Goal: Entertainment & Leisure: Consume media (video, audio)

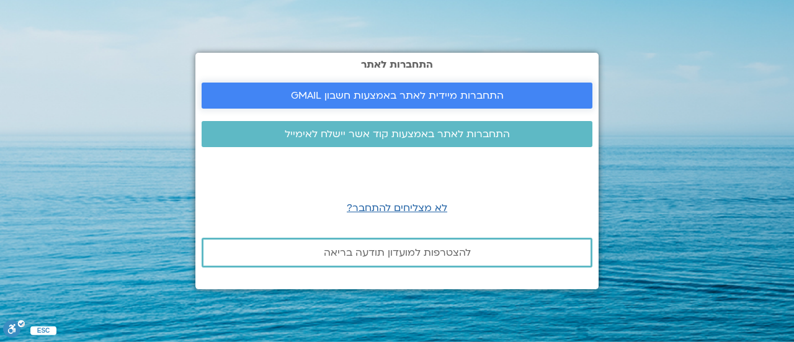
click at [370, 94] on span "התחברות מיידית לאתר באמצעות חשבון GMAIL" at bounding box center [397, 95] width 213 height 11
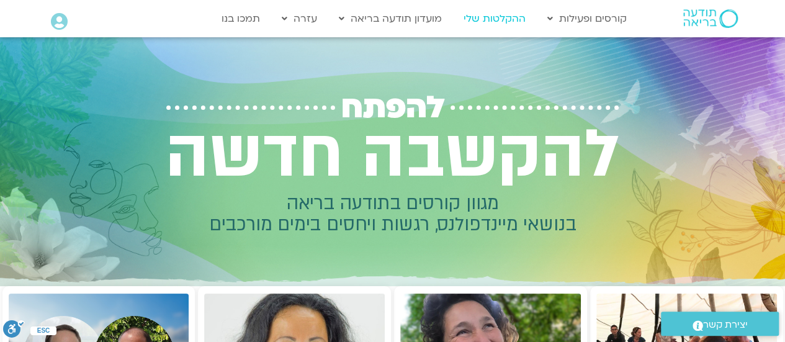
drag, startPoint x: 487, startPoint y: 24, endPoint x: 502, endPoint y: 22, distance: 15.6
click at [502, 22] on link "ההקלטות שלי" at bounding box center [494, 19] width 74 height 24
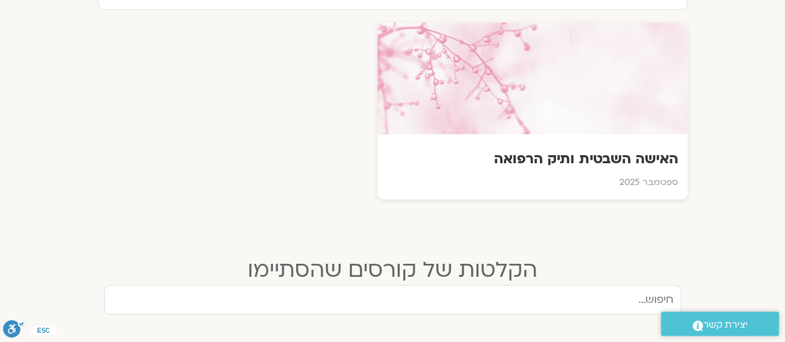
scroll to position [475, 0]
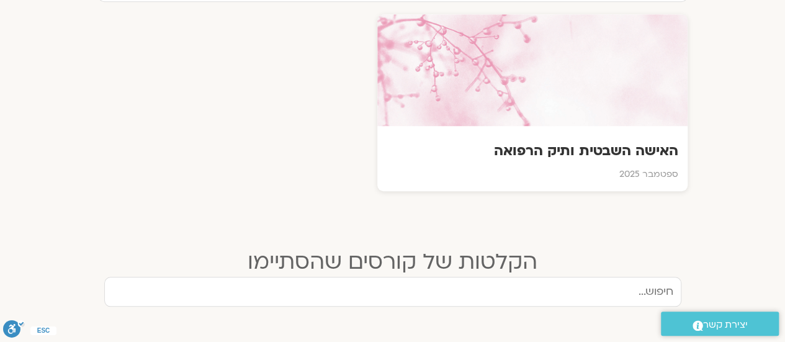
click at [625, 154] on h3 "האישה השבטית ותיק הרפואה" at bounding box center [532, 150] width 292 height 19
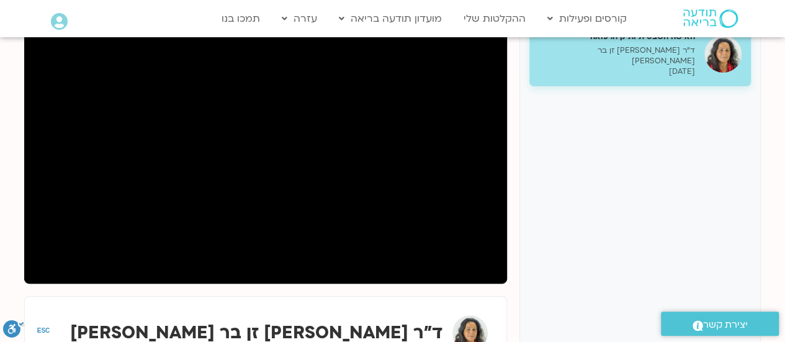
scroll to position [187, 0]
